Goal: Information Seeking & Learning: Learn about a topic

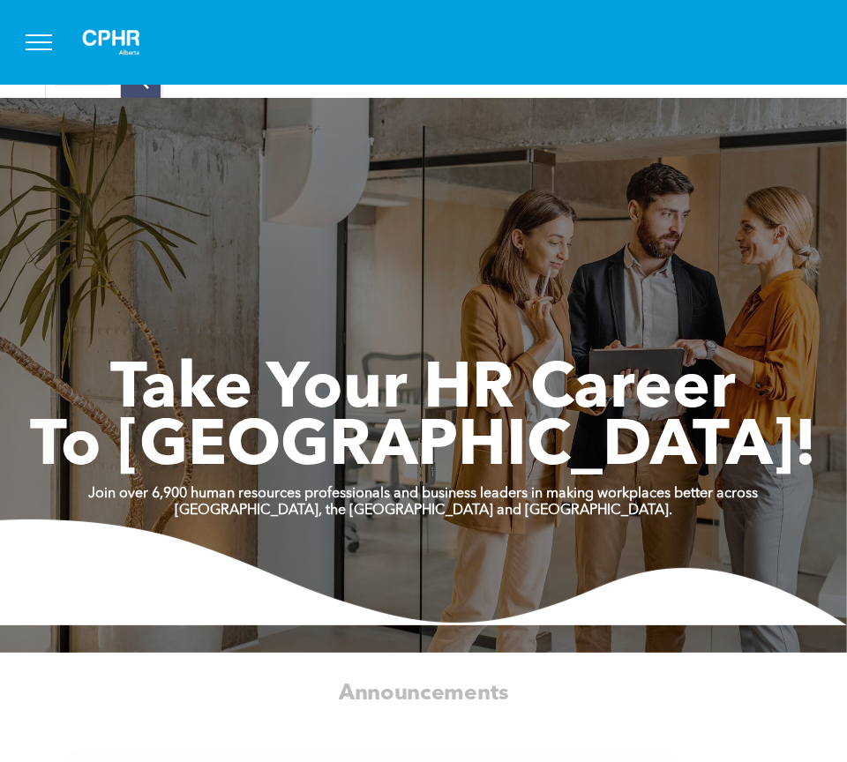
click at [43, 34] on span "menu" at bounding box center [39, 35] width 26 height 2
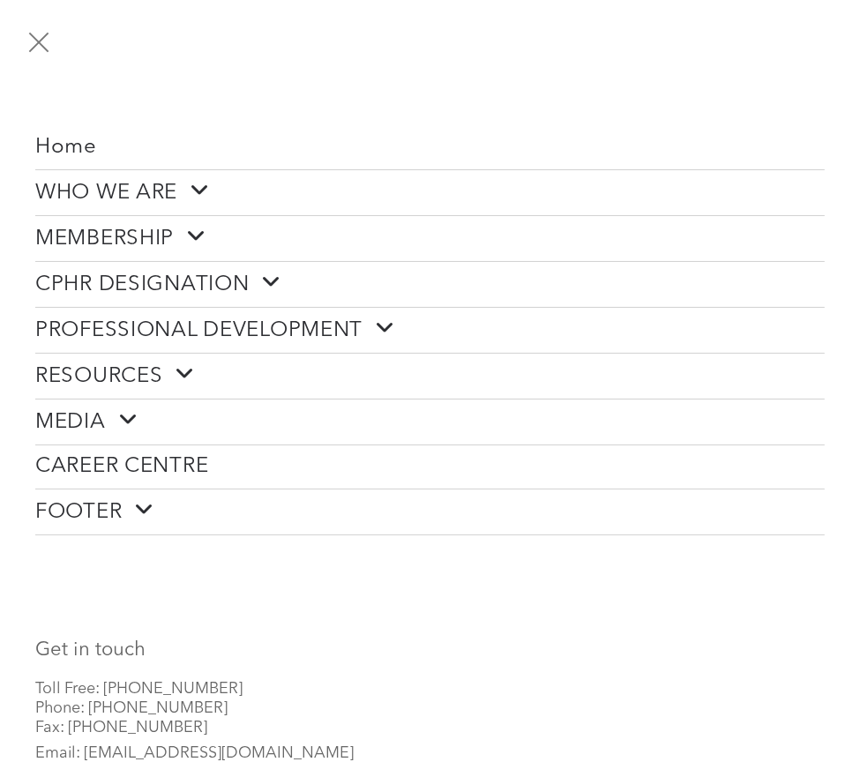
click at [159, 190] on span "WHO WE ARE" at bounding box center [122, 192] width 175 height 27
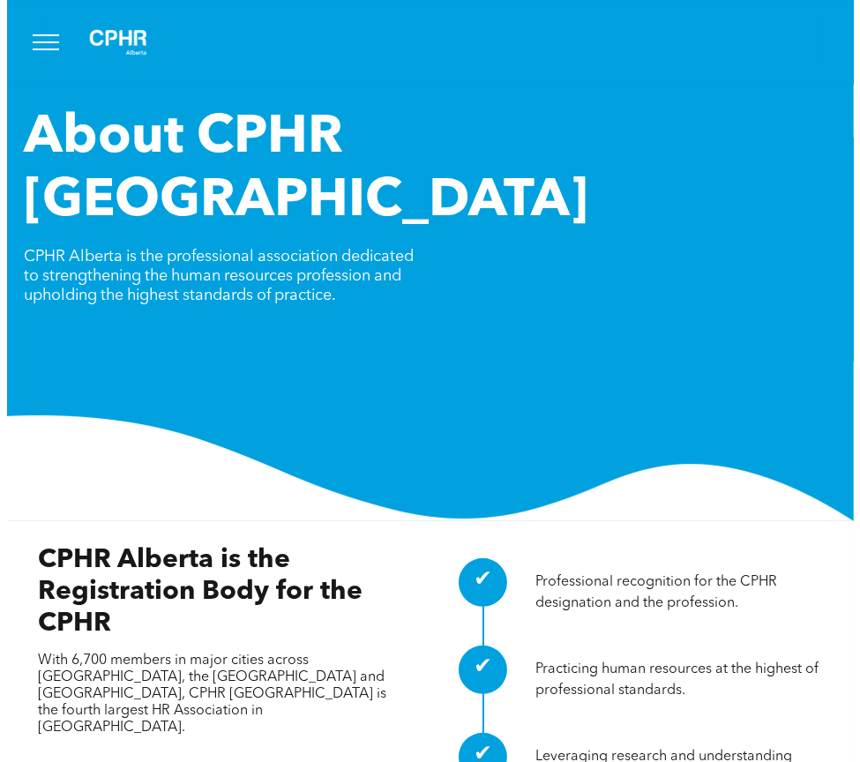
scroll to position [88, 0]
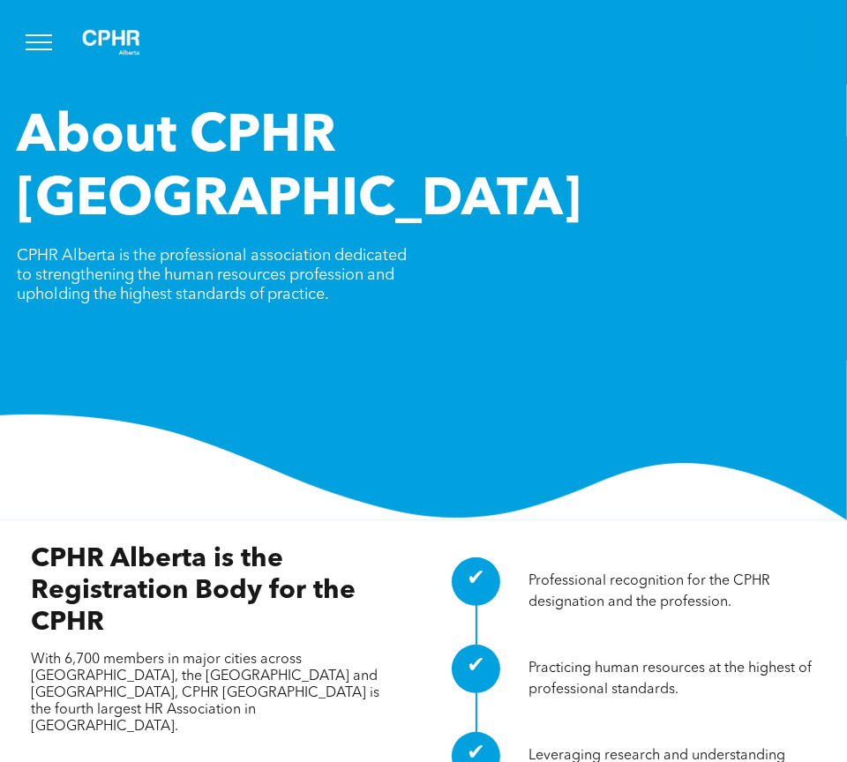
click at [43, 44] on button "menu" at bounding box center [39, 42] width 46 height 46
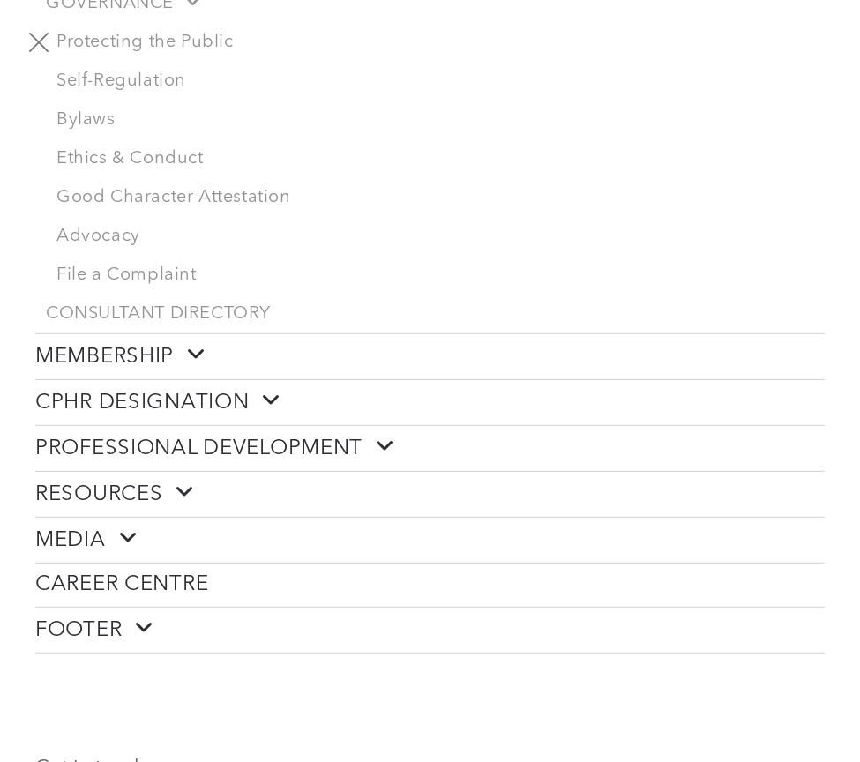
scroll to position [529, 0]
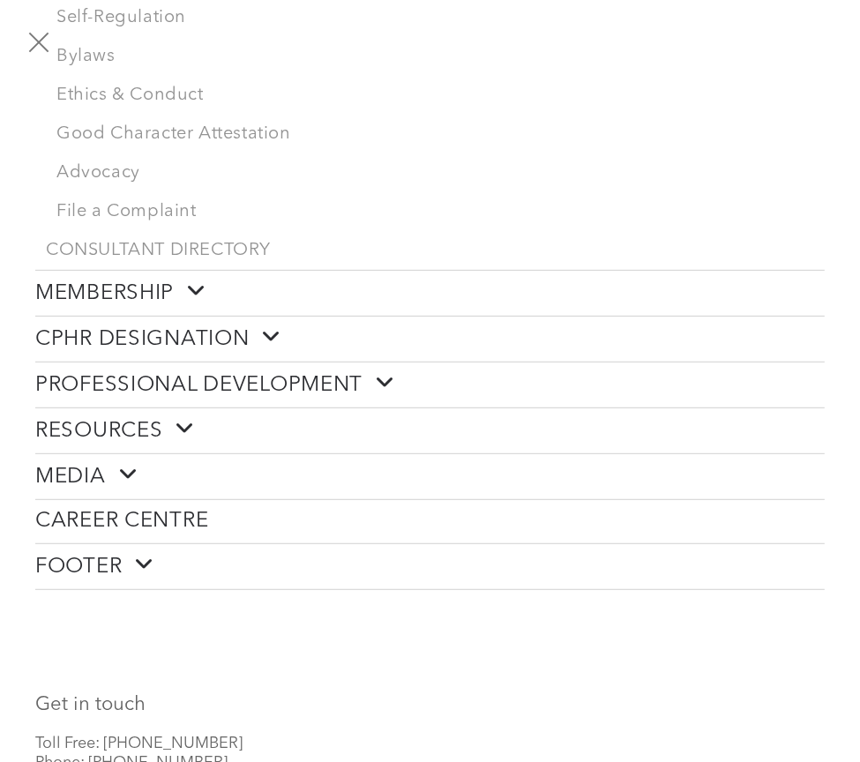
click at [348, 363] on link "PROFESSIONAL DEVELOPMENT" at bounding box center [429, 385] width 789 height 45
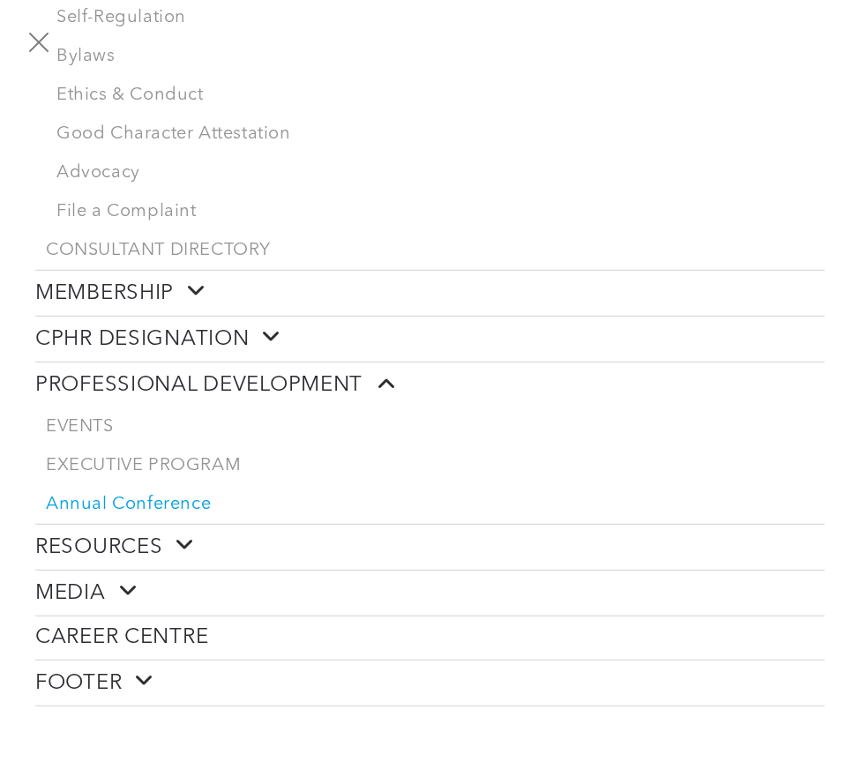
click at [138, 494] on span "Annual Conference" at bounding box center [128, 504] width 165 height 21
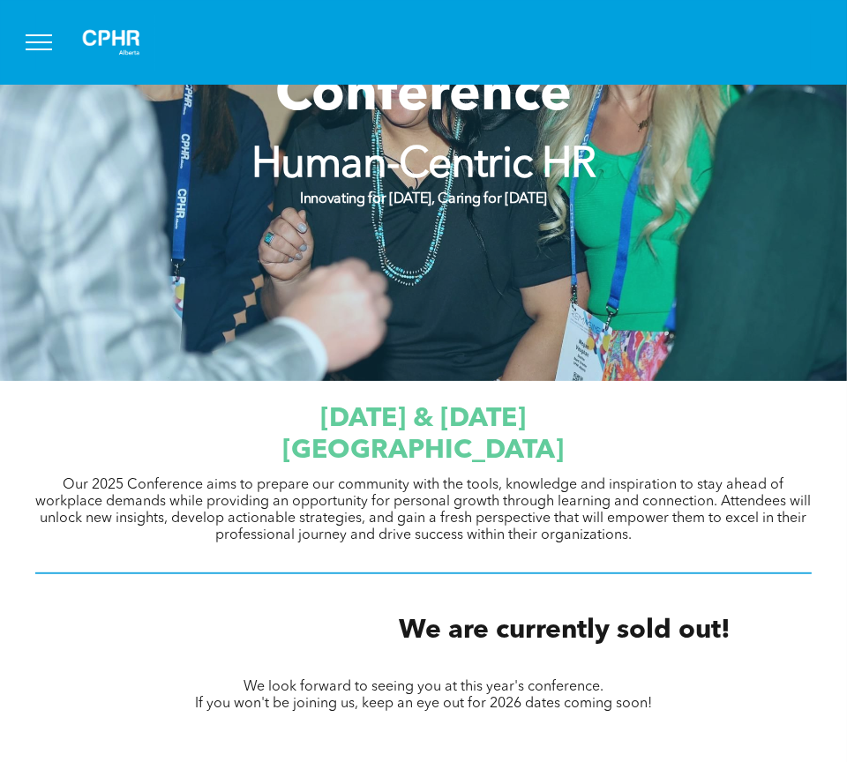
scroll to position [265, 0]
